Goal: Task Accomplishment & Management: Manage account settings

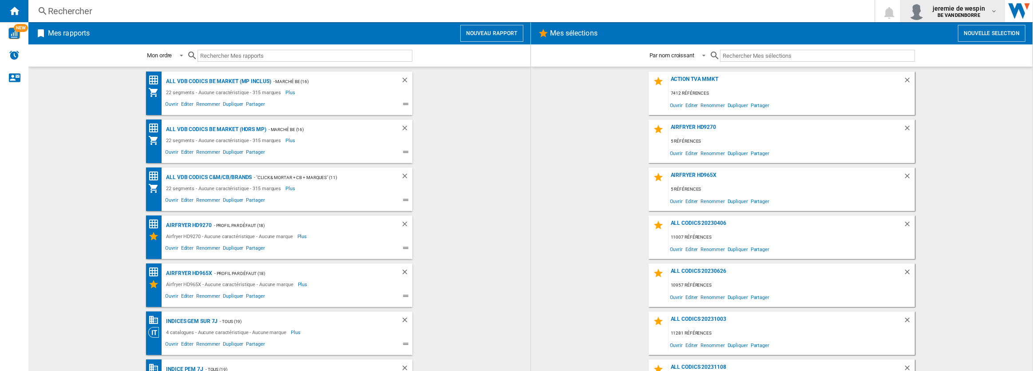
click at [990, 11] on div "jeremie de wespin BE VANDENBORRE" at bounding box center [959, 11] width 61 height 14
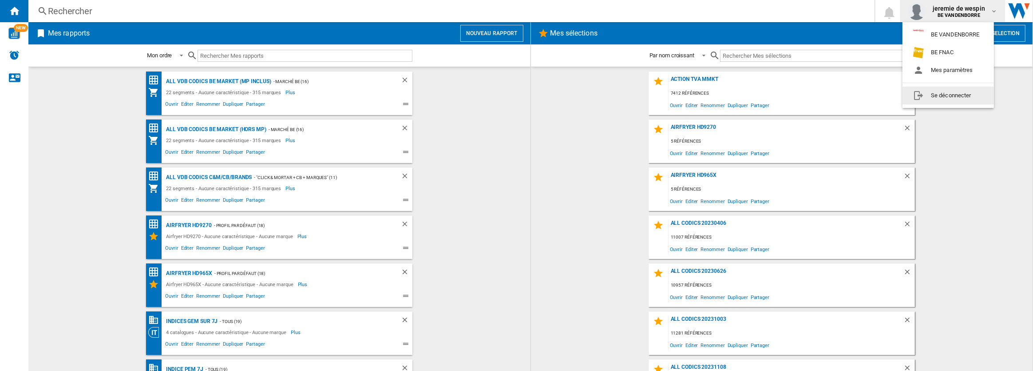
click at [939, 95] on button "Se déconnecter" at bounding box center [948, 96] width 91 height 18
